Goal: Task Accomplishment & Management: Complete application form

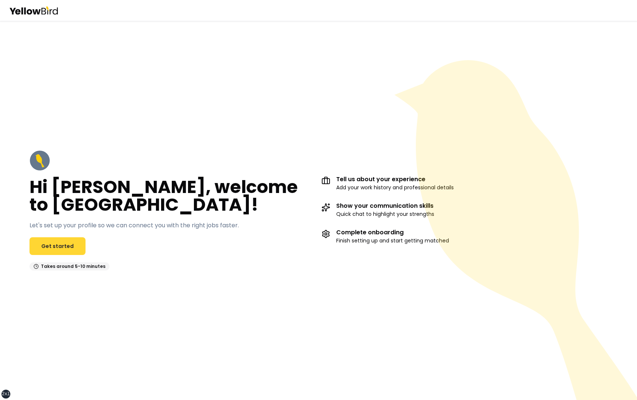
click at [56, 174] on link "Get started" at bounding box center [57, 246] width 56 height 18
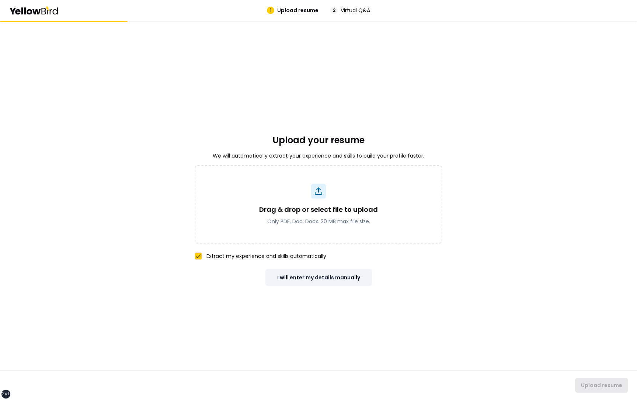
click at [341, 174] on button "I will enter my details manually" at bounding box center [318, 277] width 107 height 18
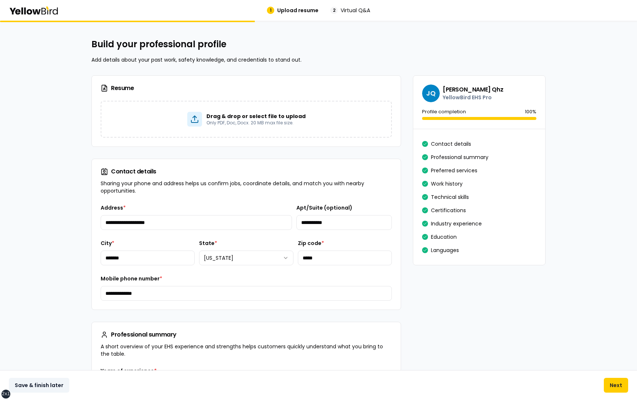
click at [52, 174] on button "Save & finish later" at bounding box center [39, 384] width 60 height 15
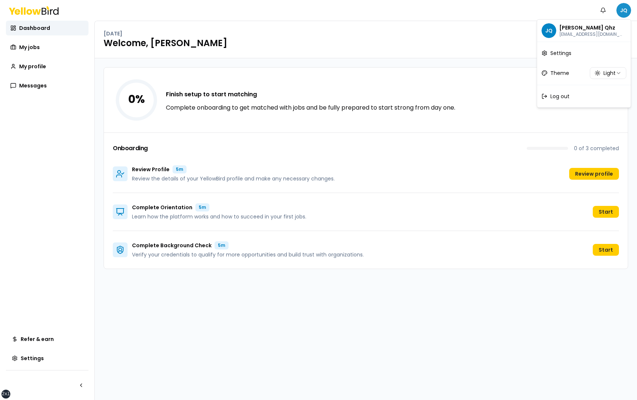
click at [623, 12] on html "xs sm md lg xl 2xl Notifications JQ Dashboard My jobs My profile Messages Refer…" at bounding box center [318, 200] width 637 height 400
click at [567, 96] on span "Log out" at bounding box center [559, 96] width 19 height 7
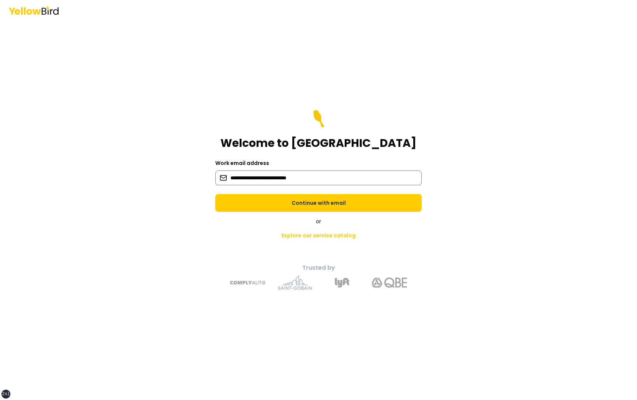
type input "**********"
click at [215, 174] on button "Continue with email" at bounding box center [318, 203] width 206 height 18
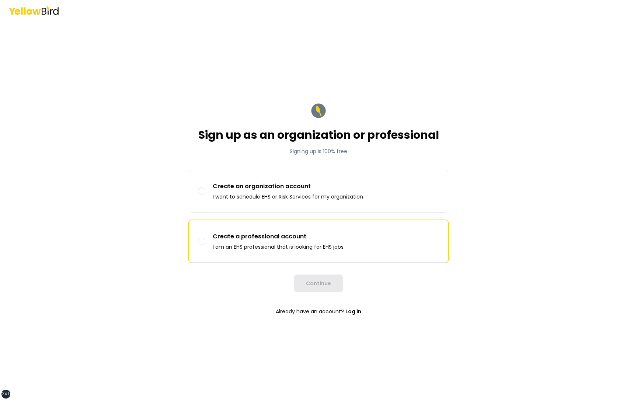
click at [279, 174] on p "Create a professional account" at bounding box center [279, 236] width 132 height 9
click at [205, 174] on button "Create a professional account I am an EHS professional that is looking for EHS …" at bounding box center [201, 240] width 7 height 7
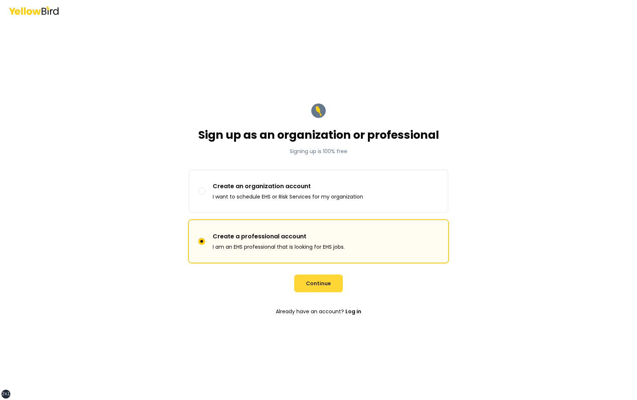
click at [319, 174] on button "Continue" at bounding box center [318, 283] width 49 height 18
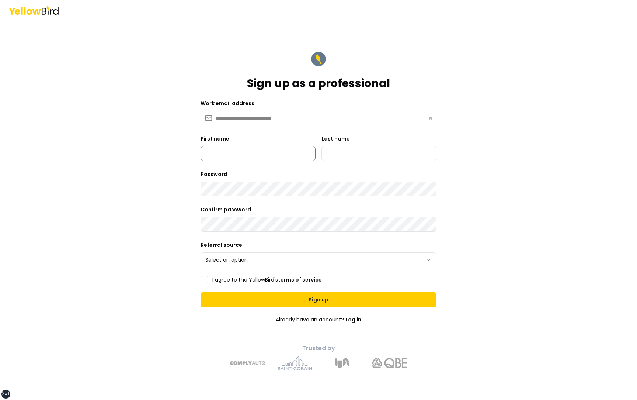
click at [242, 151] on input "First name" at bounding box center [258, 153] width 115 height 15
type input "*********"
click at [354, 154] on input "Last name" at bounding box center [378, 153] width 115 height 15
type input "***"
click at [229, 174] on html "**********" at bounding box center [318, 200] width 637 height 400
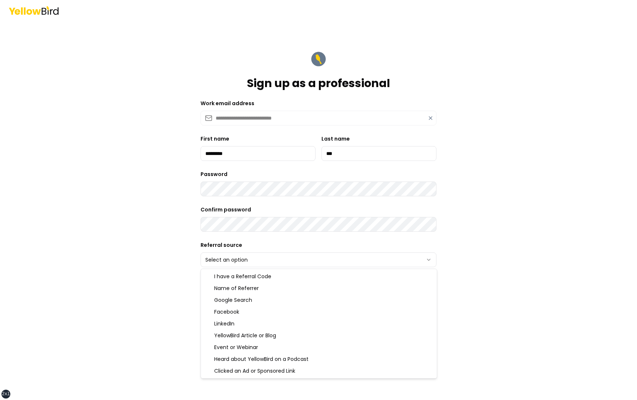
select select "******"
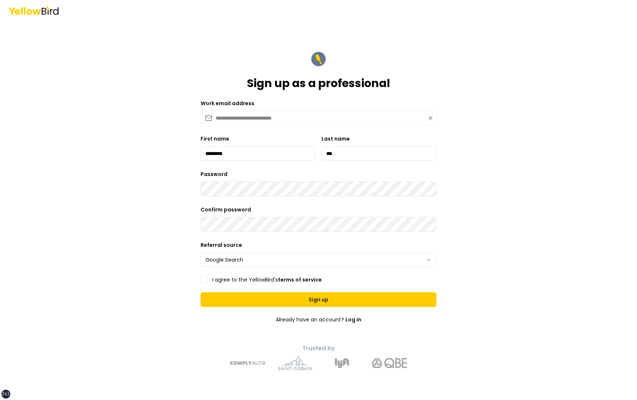
click at [246, 174] on label "I agree to the YellowBird's terms of service" at bounding box center [266, 279] width 109 height 5
click at [208, 174] on button "I agree to the YellowBird's terms of service" at bounding box center [204, 279] width 7 height 7
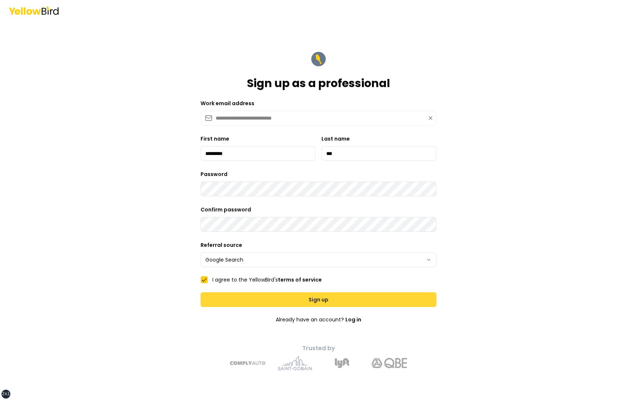
click at [250, 174] on button "Sign up" at bounding box center [319, 299] width 236 height 15
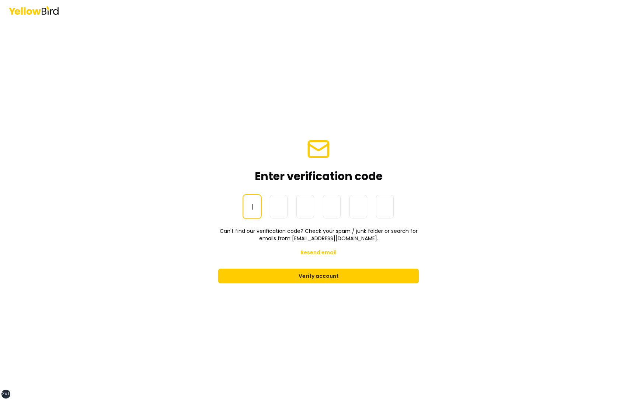
paste input "******"
type input "******"
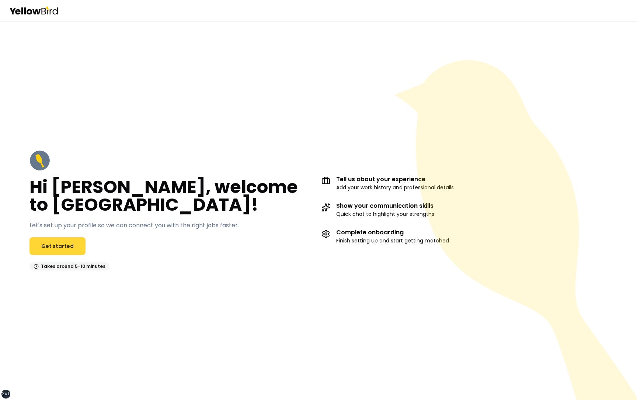
click at [67, 244] on link "Get started" at bounding box center [57, 246] width 56 height 18
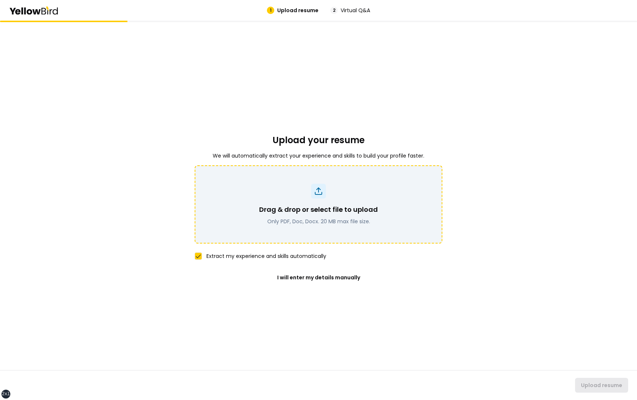
click at [323, 205] on p "Drag & drop or select file to upload" at bounding box center [318, 209] width 119 height 10
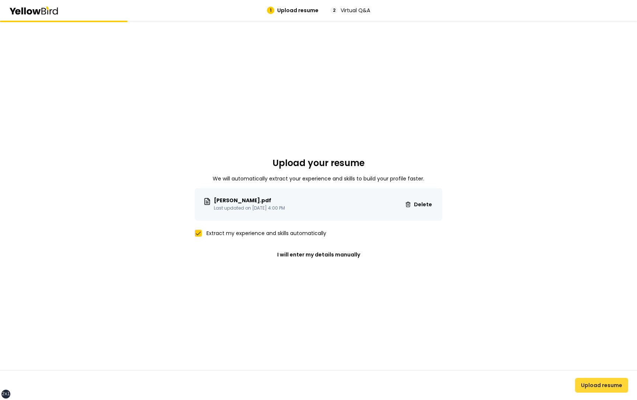
click at [611, 388] on button "Upload resume" at bounding box center [601, 384] width 53 height 15
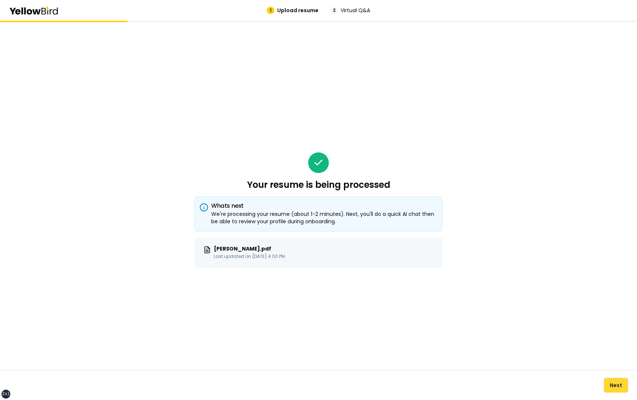
click at [611, 383] on button "Next" at bounding box center [616, 384] width 24 height 15
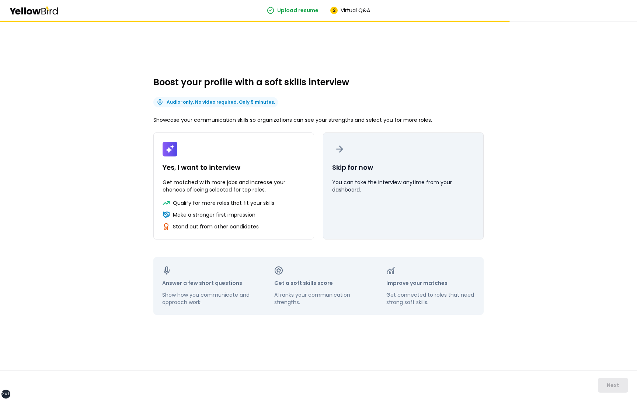
click at [363, 170] on p "Skip for now" at bounding box center [352, 167] width 41 height 10
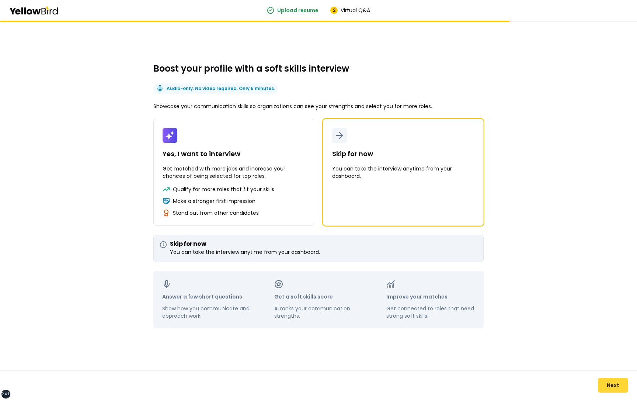
click at [615, 386] on button "Next" at bounding box center [613, 384] width 30 height 15
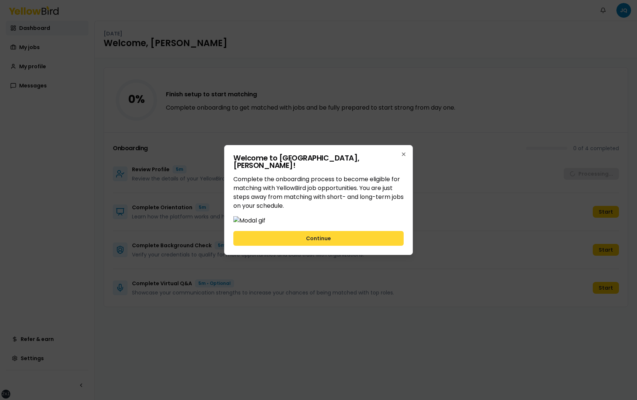
click at [328, 246] on button "Continue" at bounding box center [318, 238] width 170 height 15
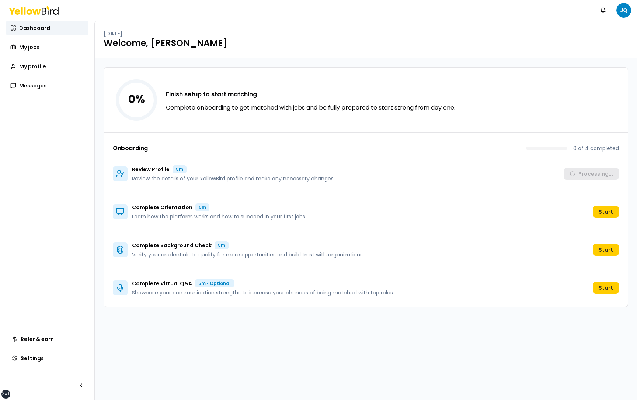
click at [333, 339] on div "0 % Finish setup to start matching Complete onboarding to get matched with jobs…" at bounding box center [366, 228] width 542 height 341
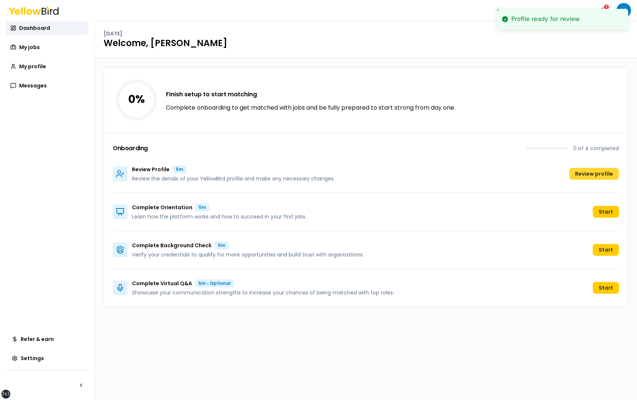
click at [589, 174] on button "Review profile" at bounding box center [594, 174] width 50 height 12
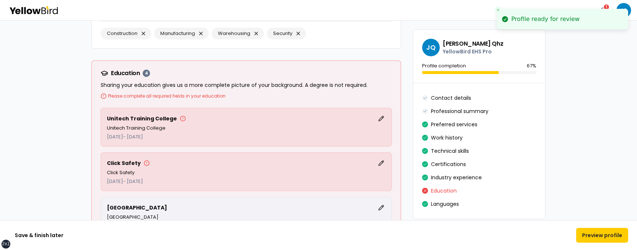
scroll to position [1633, 0]
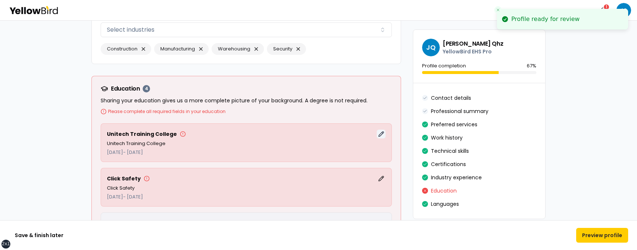
click at [382, 135] on button "Edit" at bounding box center [381, 134] width 9 height 9
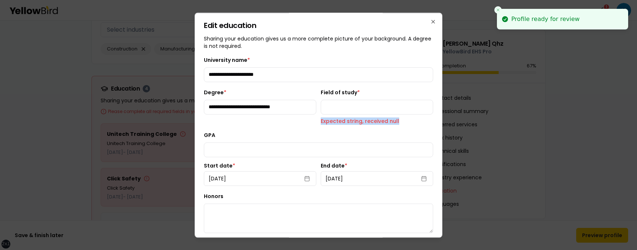
drag, startPoint x: 396, startPoint y: 121, endPoint x: 321, endPoint y: 120, distance: 74.5
click at [321, 120] on p "Expected string, received null" at bounding box center [377, 121] width 112 height 7
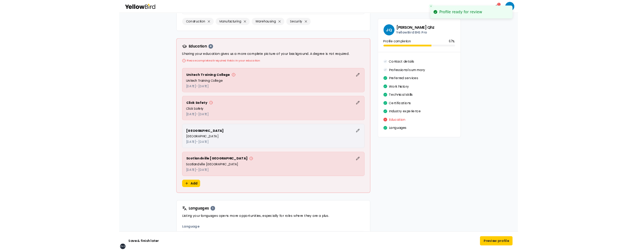
scroll to position [1646, 0]
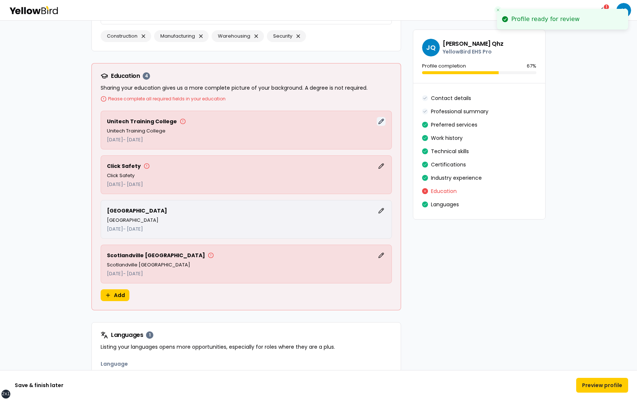
click at [383, 119] on button "Edit" at bounding box center [381, 121] width 9 height 9
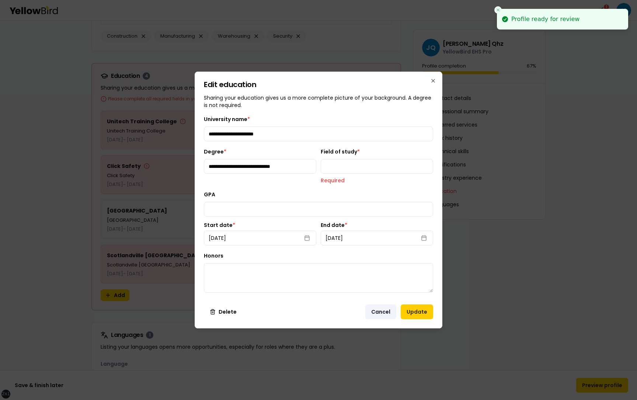
click at [379, 311] on button "Cancel" at bounding box center [380, 311] width 31 height 15
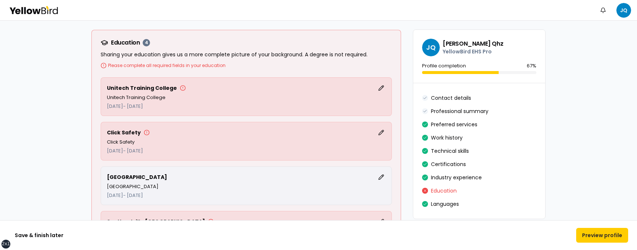
scroll to position [1680, 0]
click at [382, 87] on button "Edit" at bounding box center [381, 87] width 9 height 9
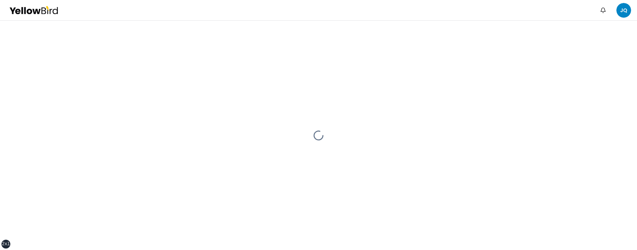
scroll to position [0, 0]
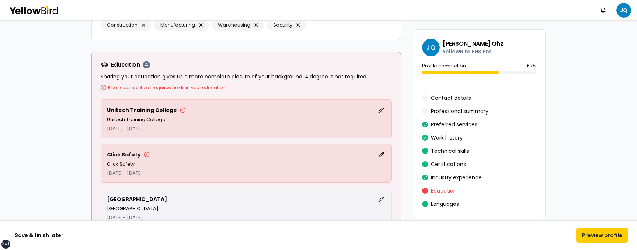
scroll to position [1663, 0]
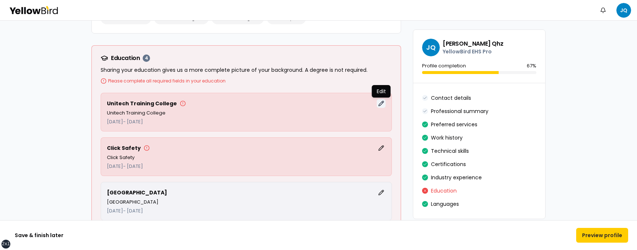
click at [382, 104] on button "Edit" at bounding box center [381, 103] width 9 height 9
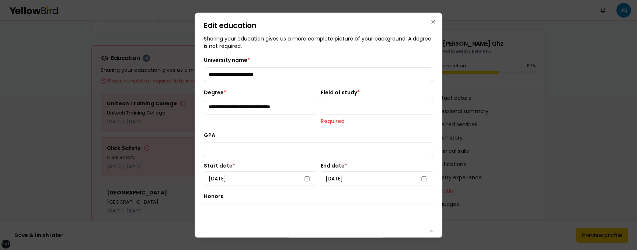
scroll to position [31, 0]
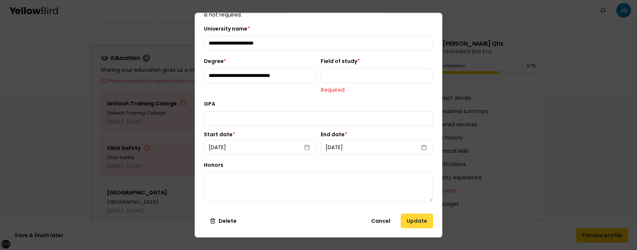
click at [413, 219] on button "Update" at bounding box center [417, 221] width 32 height 15
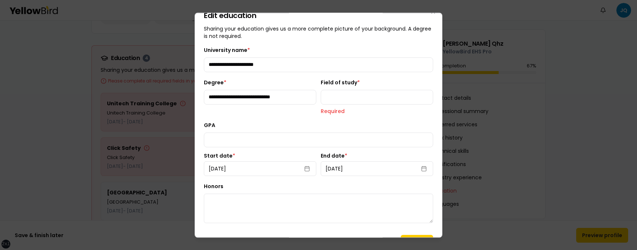
scroll to position [0, 0]
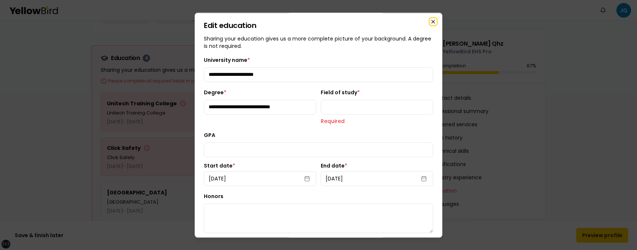
click at [433, 20] on icon "button" at bounding box center [433, 22] width 6 height 6
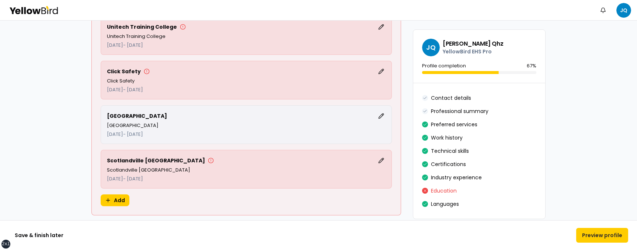
scroll to position [1740, 0]
